Goal: Use online tool/utility: Utilize a website feature to perform a specific function

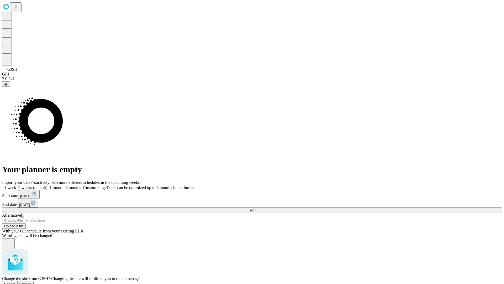
click at [32, 282] on span "Confirm" at bounding box center [25, 284] width 12 height 4
click at [16, 185] on label "1 week" at bounding box center [9, 187] width 14 height 4
click at [256, 208] on span "Fetch" at bounding box center [252, 210] width 9 height 4
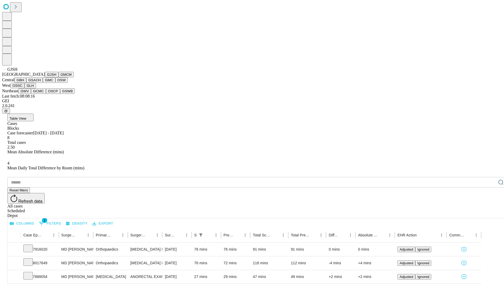
click at [59, 77] on button "GMCM" at bounding box center [66, 75] width 15 height 6
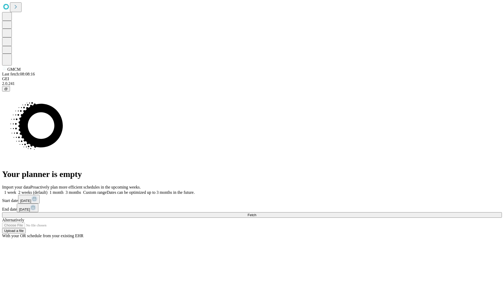
click at [16, 190] on label "1 week" at bounding box center [9, 192] width 14 height 4
click at [256, 213] on span "Fetch" at bounding box center [252, 215] width 9 height 4
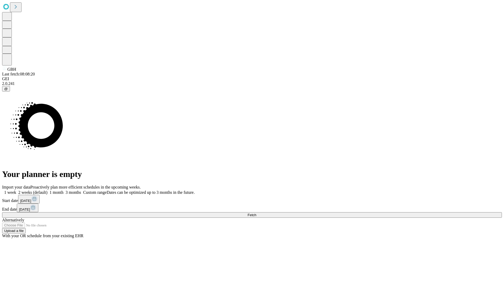
click at [16, 190] on label "1 week" at bounding box center [9, 192] width 14 height 4
click at [256, 213] on span "Fetch" at bounding box center [252, 215] width 9 height 4
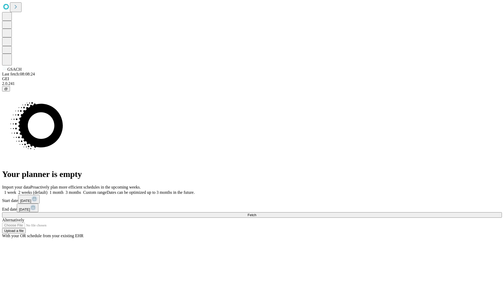
click at [16, 190] on label "1 week" at bounding box center [9, 192] width 14 height 4
click at [256, 213] on span "Fetch" at bounding box center [252, 215] width 9 height 4
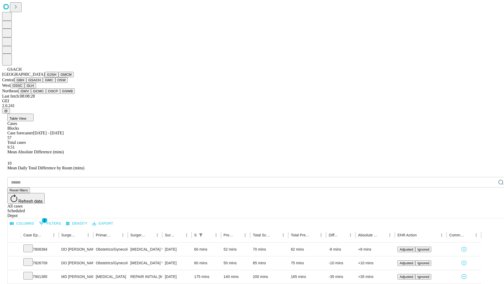
click at [43, 83] on button "GMC" at bounding box center [49, 80] width 12 height 6
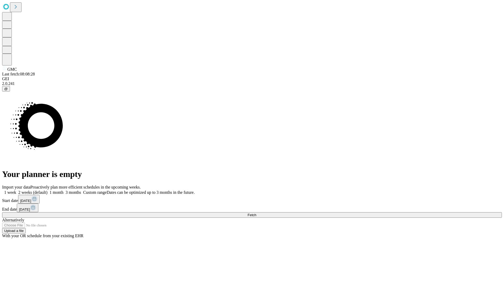
click at [16, 190] on label "1 week" at bounding box center [9, 192] width 14 height 4
click at [256, 213] on span "Fetch" at bounding box center [252, 215] width 9 height 4
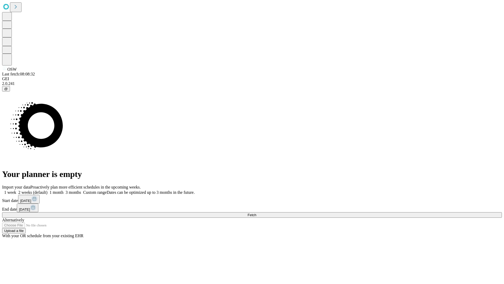
click at [16, 190] on label "1 week" at bounding box center [9, 192] width 14 height 4
click at [256, 213] on span "Fetch" at bounding box center [252, 215] width 9 height 4
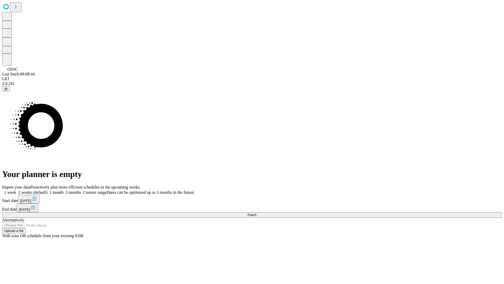
click at [16, 190] on label "1 week" at bounding box center [9, 192] width 14 height 4
click at [256, 213] on span "Fetch" at bounding box center [252, 215] width 9 height 4
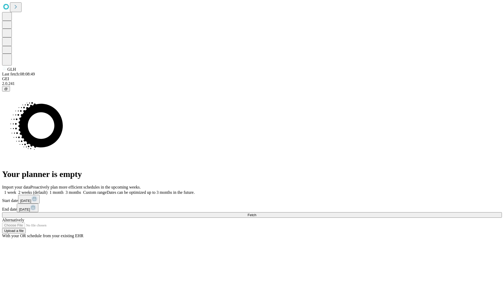
click at [16, 190] on label "1 week" at bounding box center [9, 192] width 14 height 4
click at [256, 213] on span "Fetch" at bounding box center [252, 215] width 9 height 4
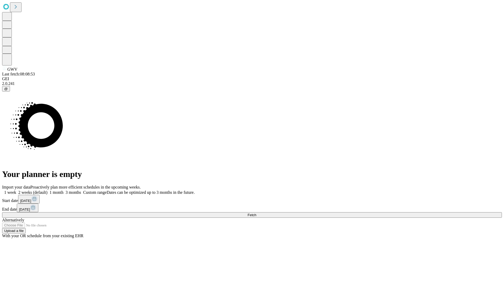
click at [16, 190] on label "1 week" at bounding box center [9, 192] width 14 height 4
click at [256, 213] on span "Fetch" at bounding box center [252, 215] width 9 height 4
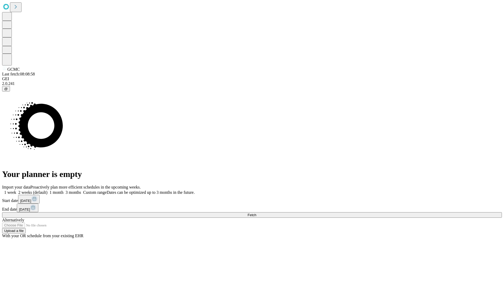
click at [16, 190] on label "1 week" at bounding box center [9, 192] width 14 height 4
click at [256, 213] on span "Fetch" at bounding box center [252, 215] width 9 height 4
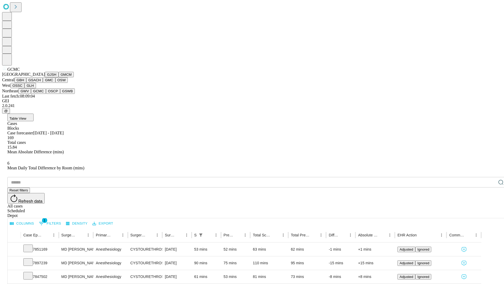
click at [46, 94] on button "OSCP" at bounding box center [53, 91] width 14 height 6
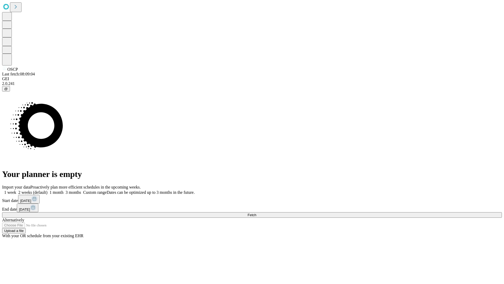
click at [16, 190] on label "1 week" at bounding box center [9, 192] width 14 height 4
click at [256, 213] on span "Fetch" at bounding box center [252, 215] width 9 height 4
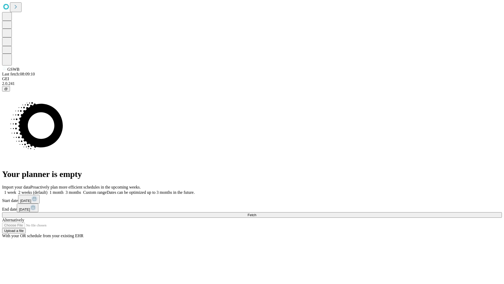
click at [16, 190] on label "1 week" at bounding box center [9, 192] width 14 height 4
click at [256, 213] on span "Fetch" at bounding box center [252, 215] width 9 height 4
